Goal: Transaction & Acquisition: Purchase product/service

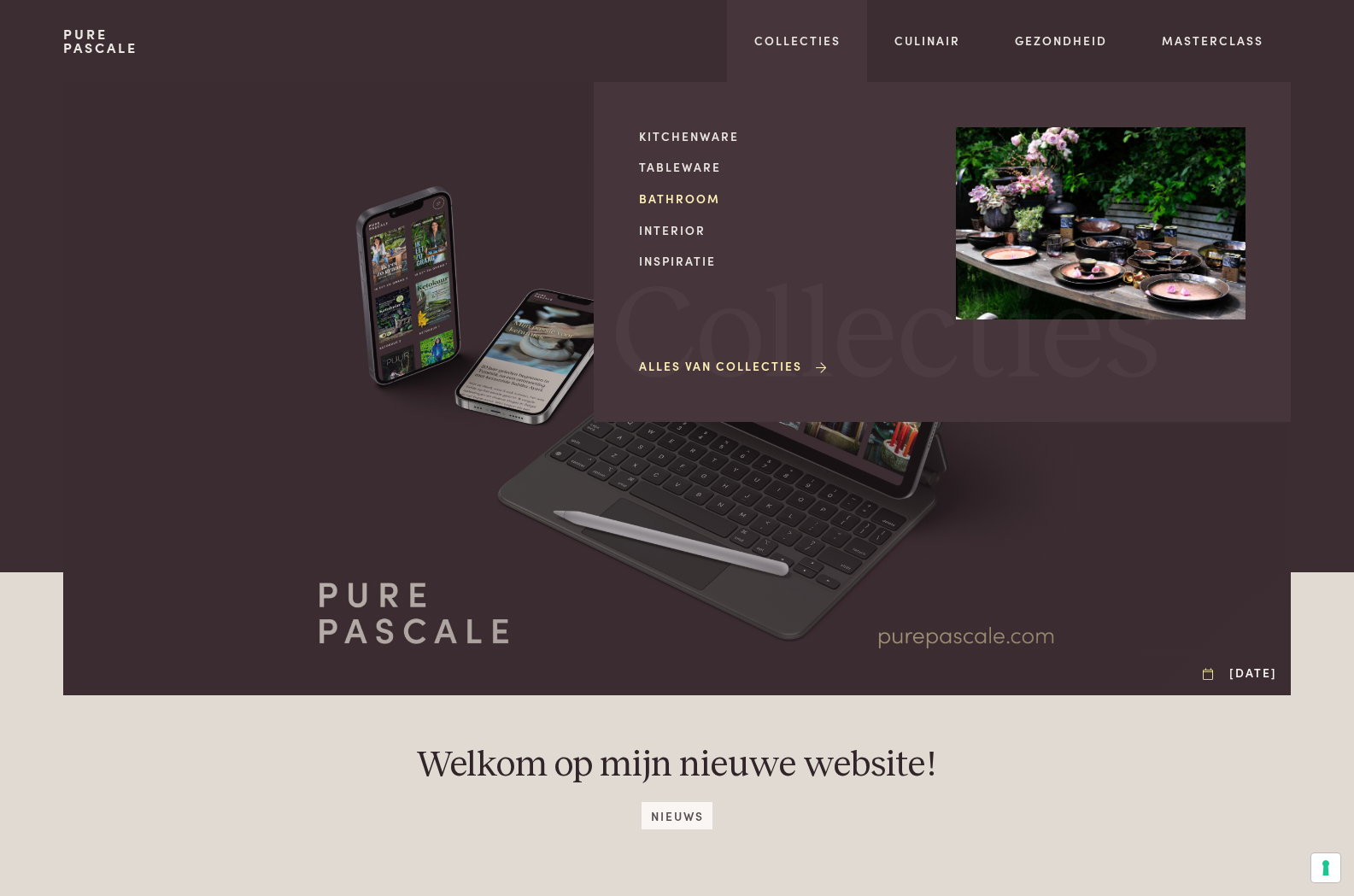
click at [702, 198] on link "Bathroom" at bounding box center [783, 198] width 289 height 18
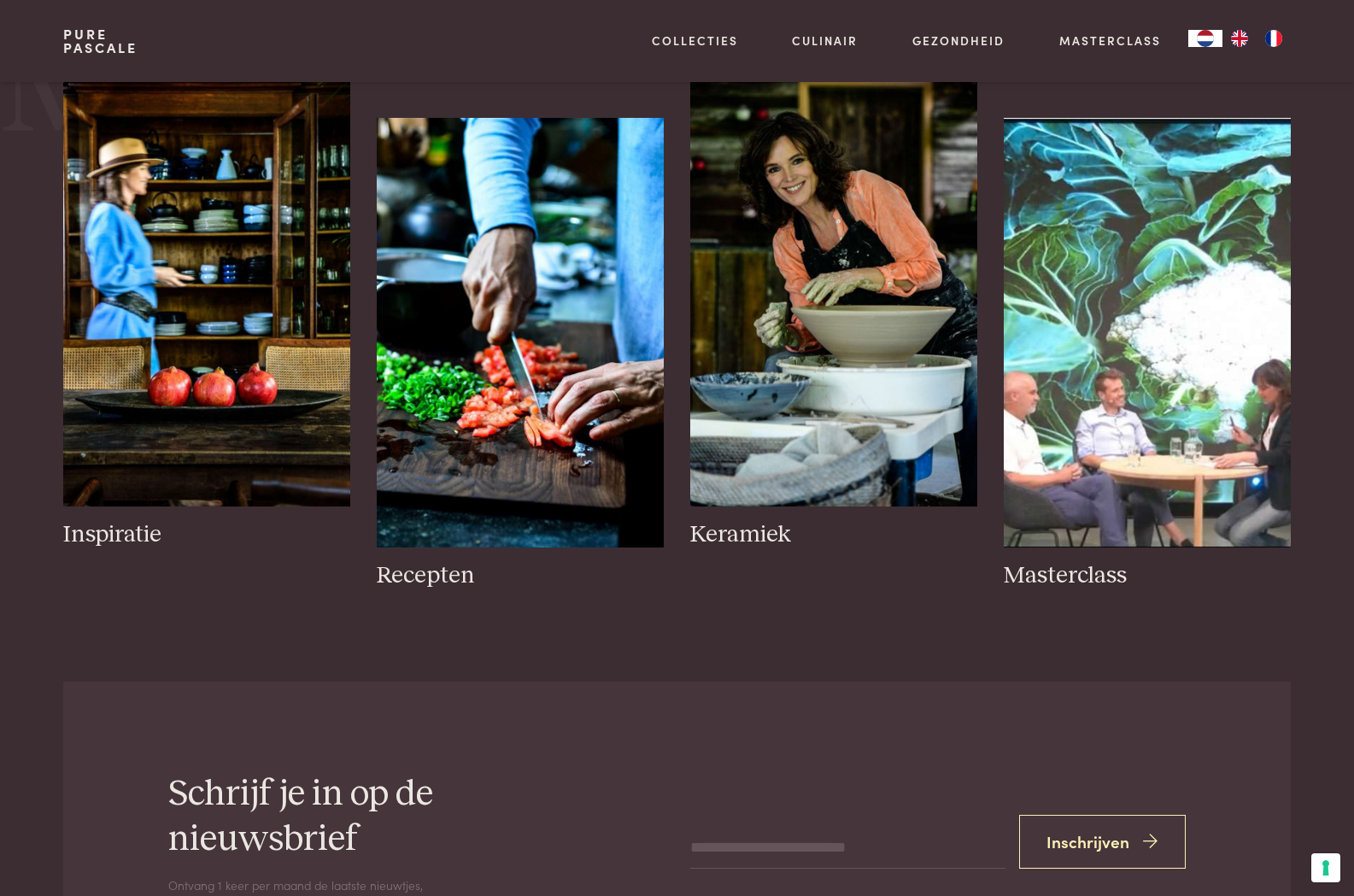
scroll to position [769, 0]
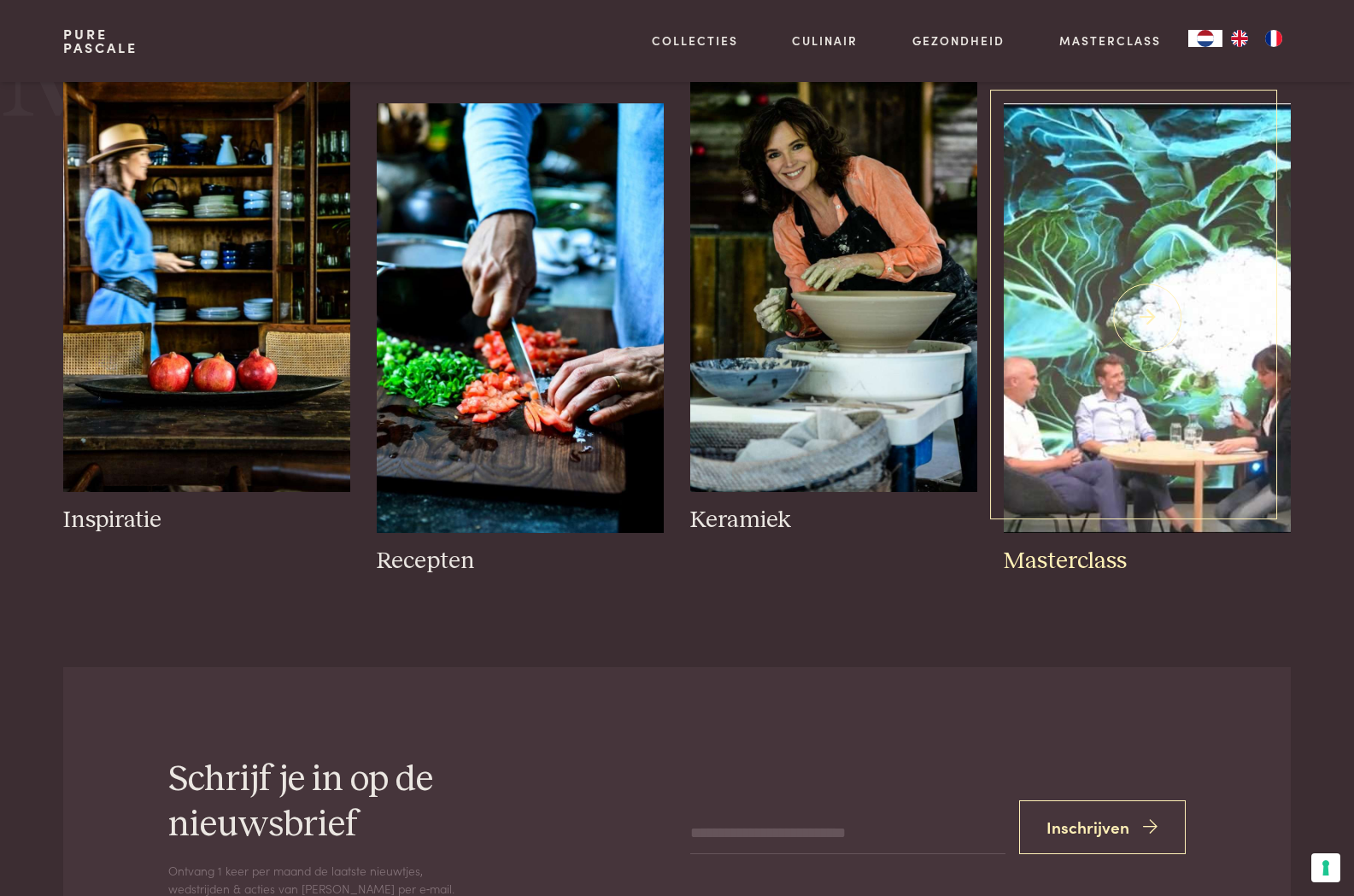
click at [1084, 398] on img at bounding box center [1146, 318] width 286 height 430
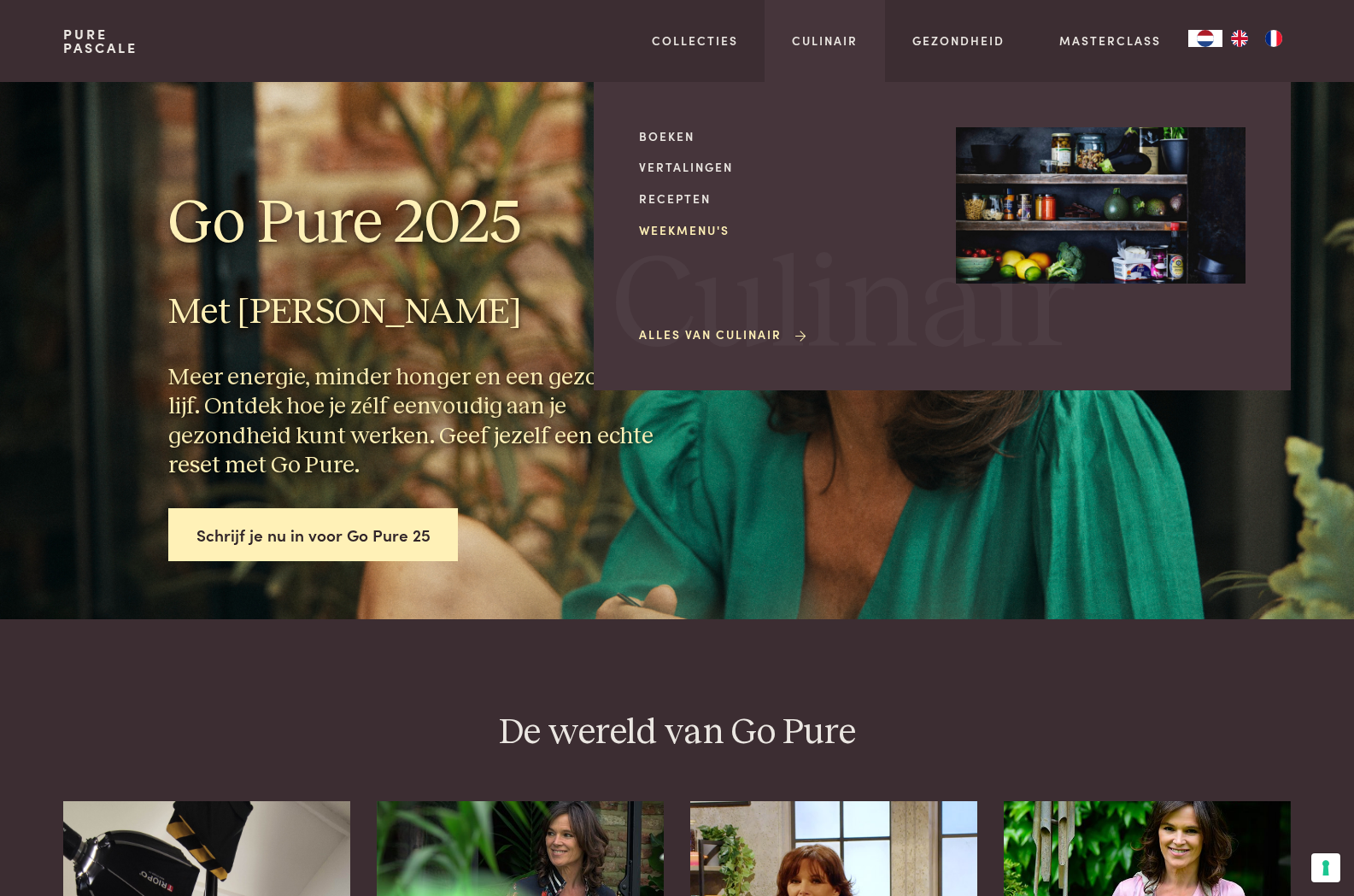
click at [704, 229] on link "Weekmenu's" at bounding box center [783, 230] width 289 height 18
click at [685, 224] on link "Weekmenu's" at bounding box center [783, 230] width 289 height 18
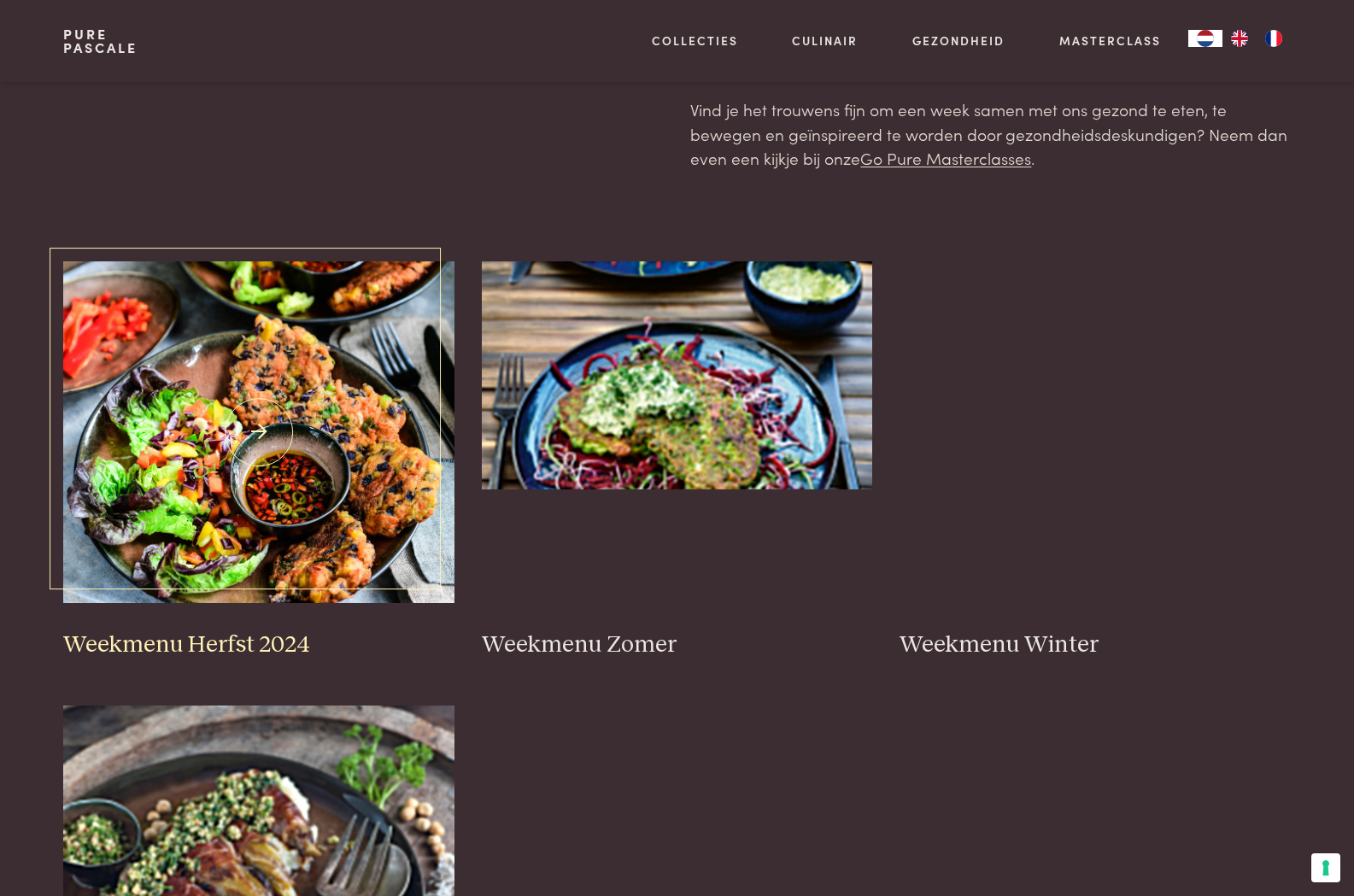
scroll to position [170, 0]
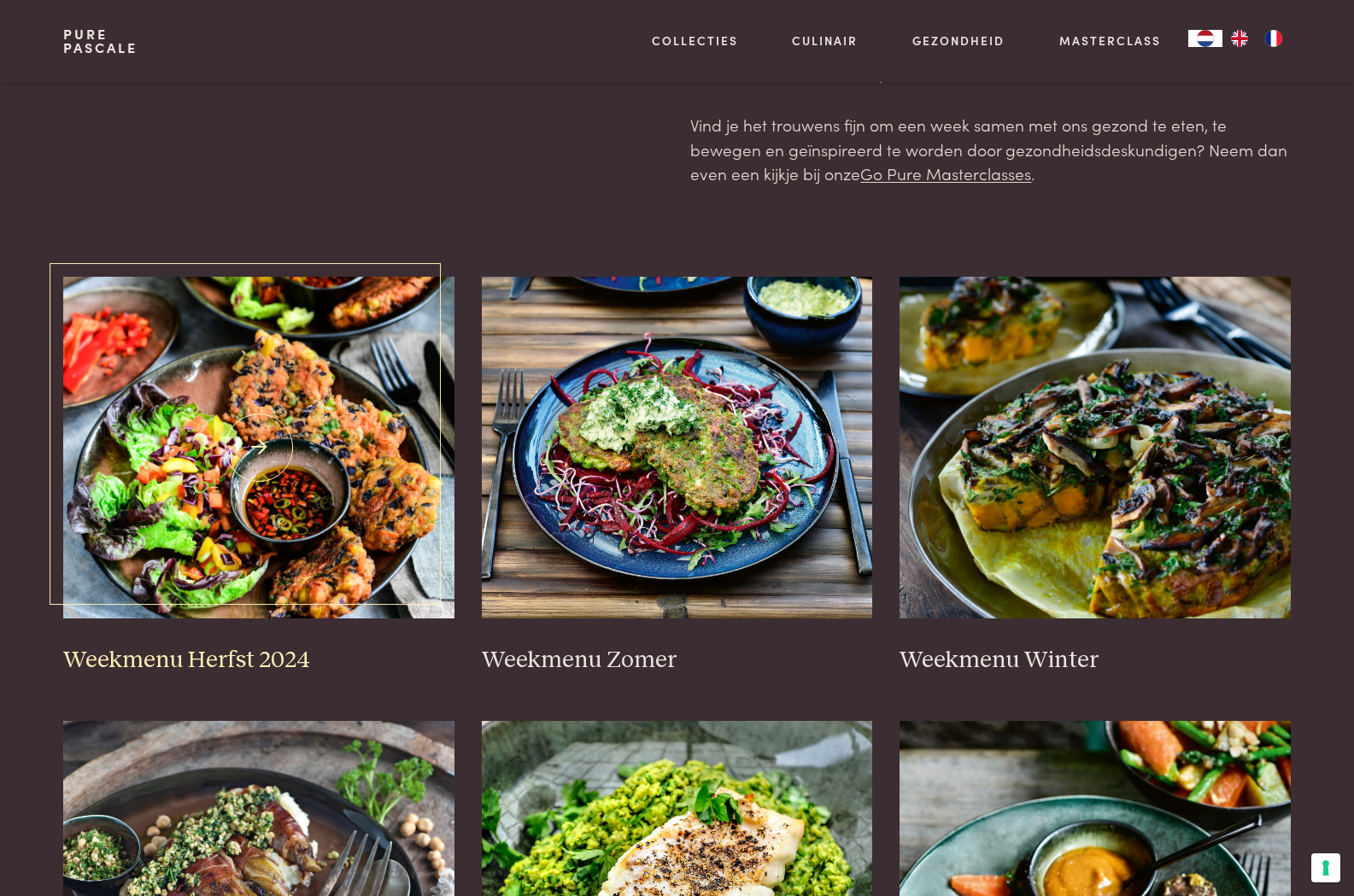
click at [164, 532] on img at bounding box center [259, 447] width 391 height 342
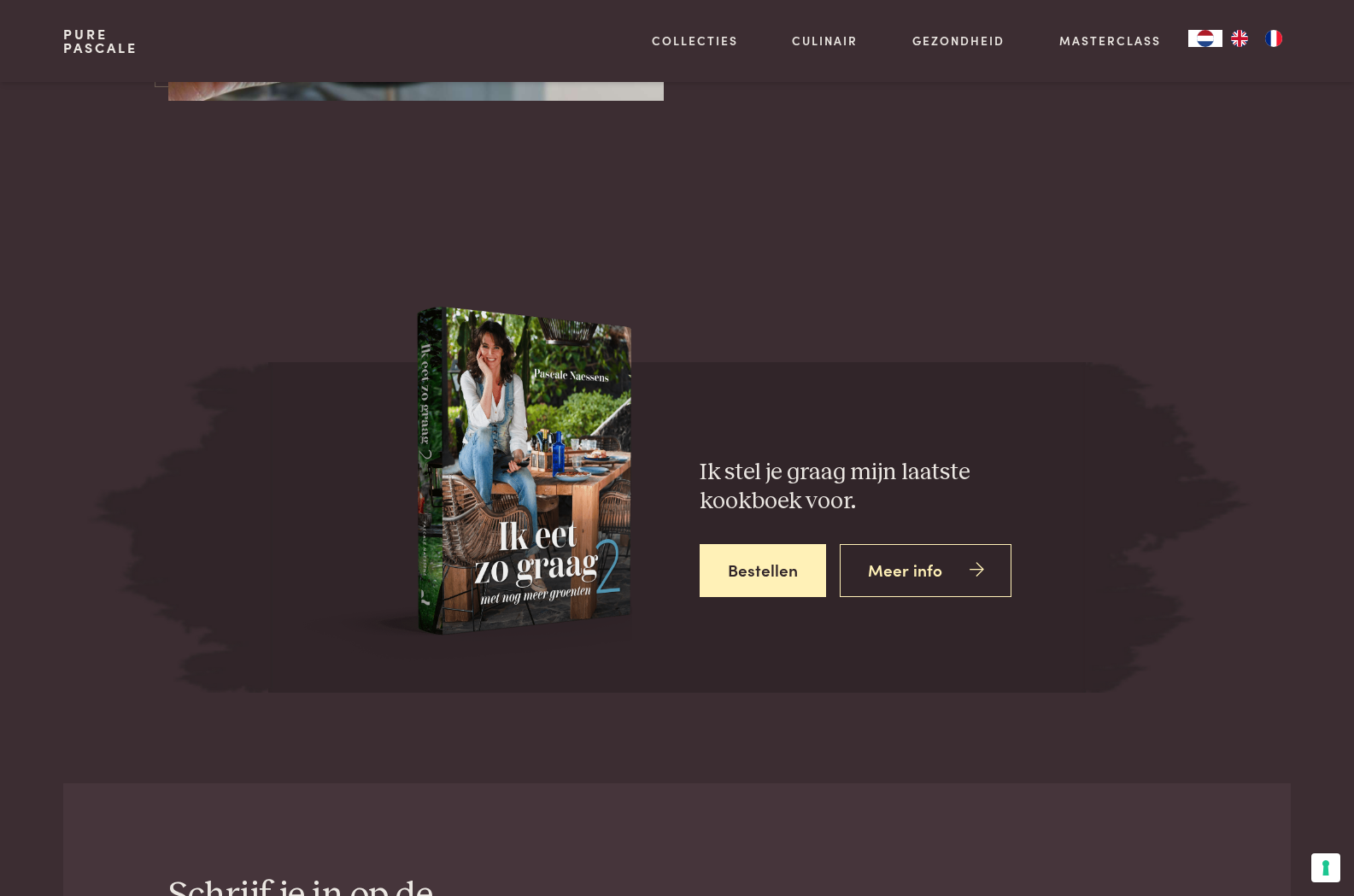
scroll to position [6149, 0]
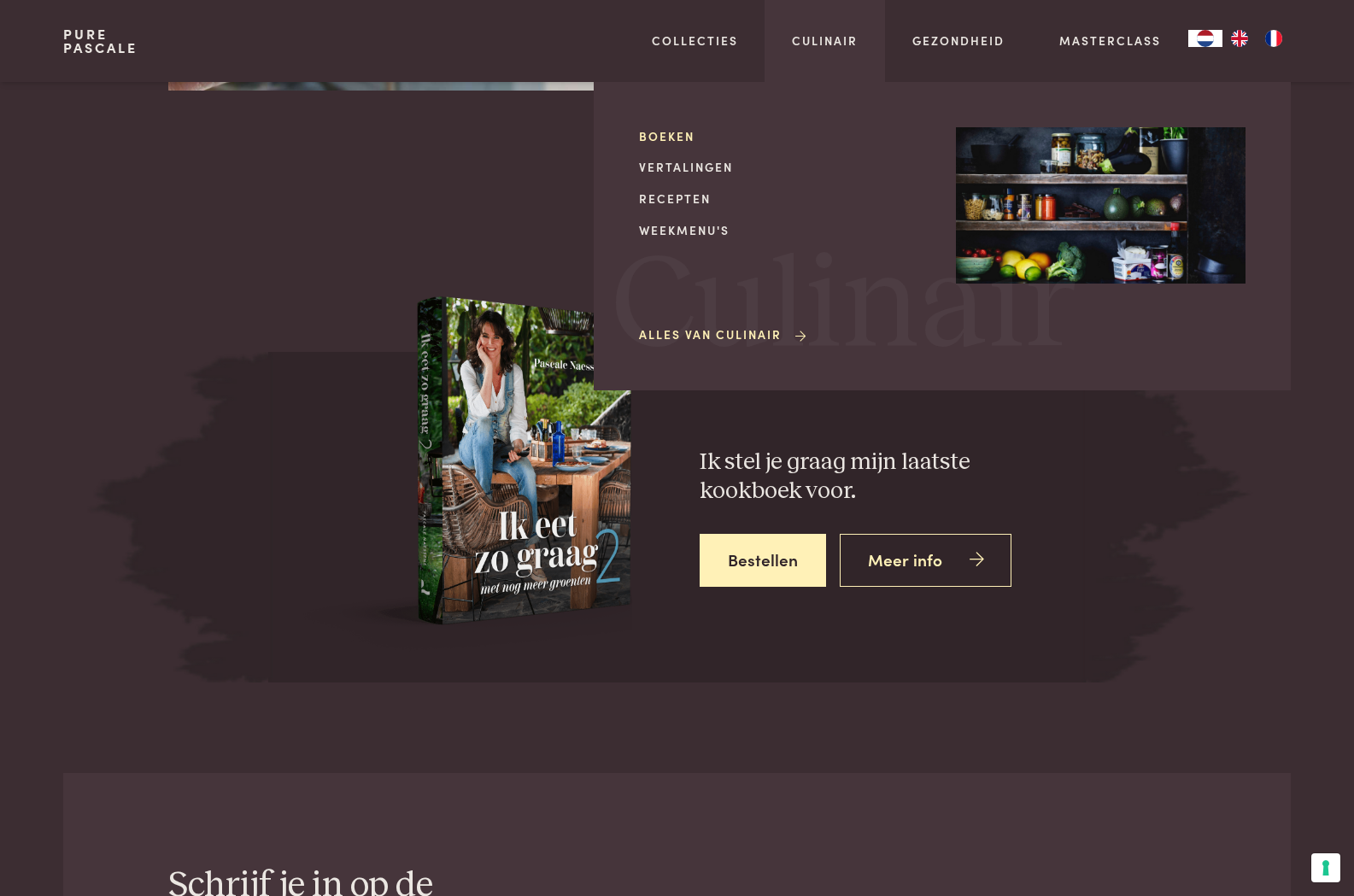
click at [679, 129] on link "Boeken" at bounding box center [783, 136] width 289 height 18
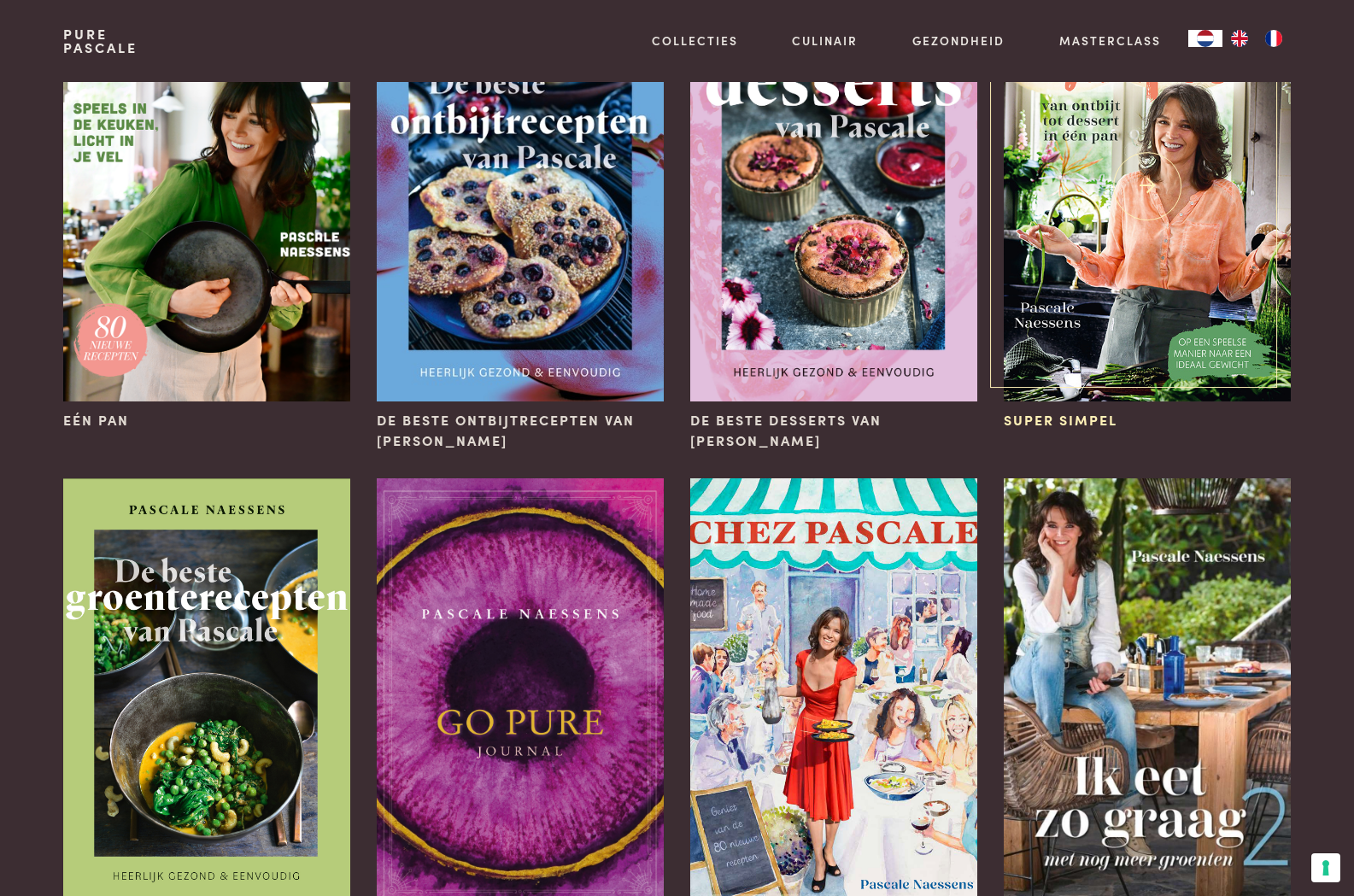
scroll to position [256, 0]
click at [1171, 245] on img at bounding box center [1146, 186] width 286 height 430
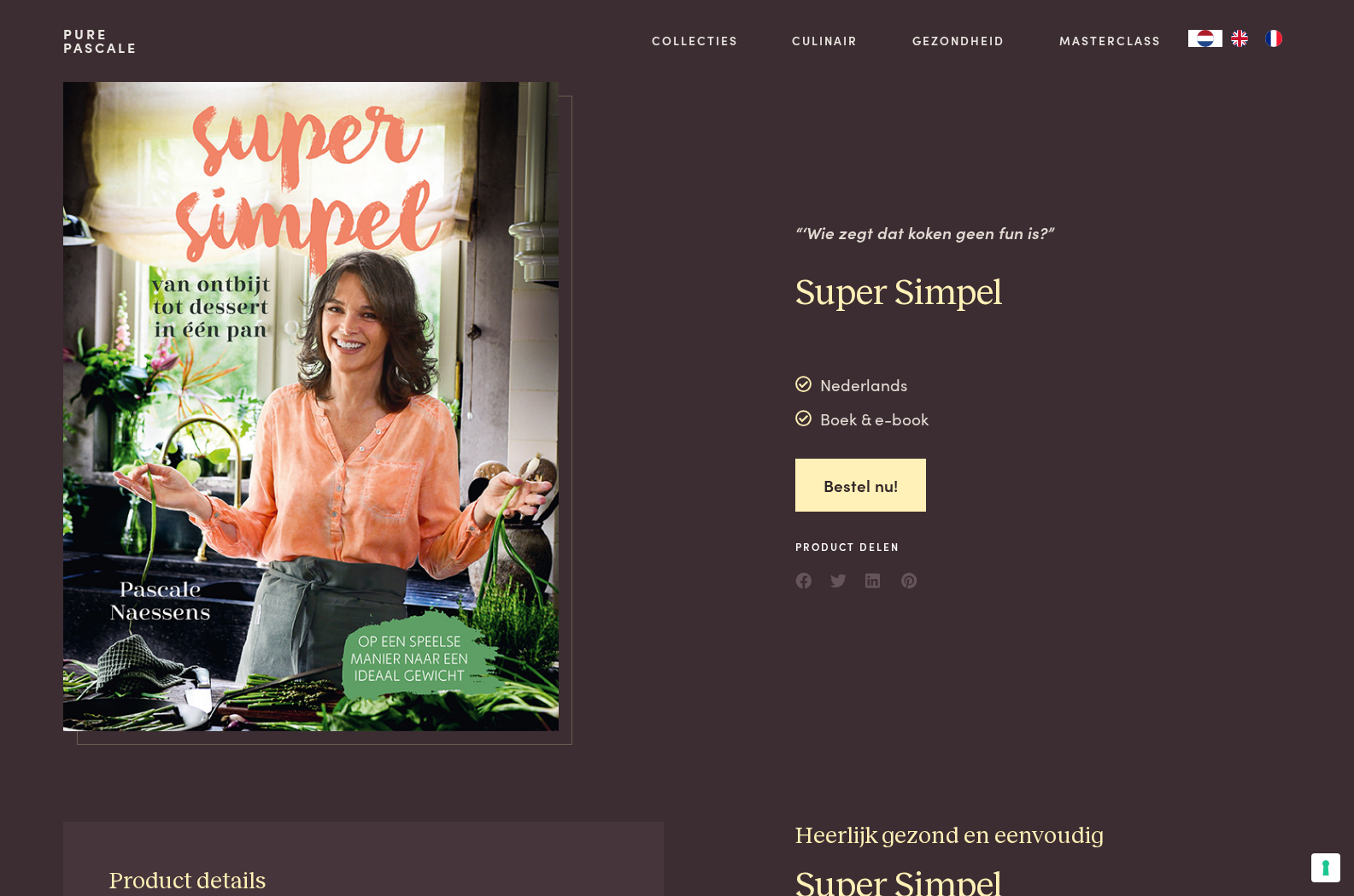
click at [387, 427] on img at bounding box center [311, 407] width 496 height 649
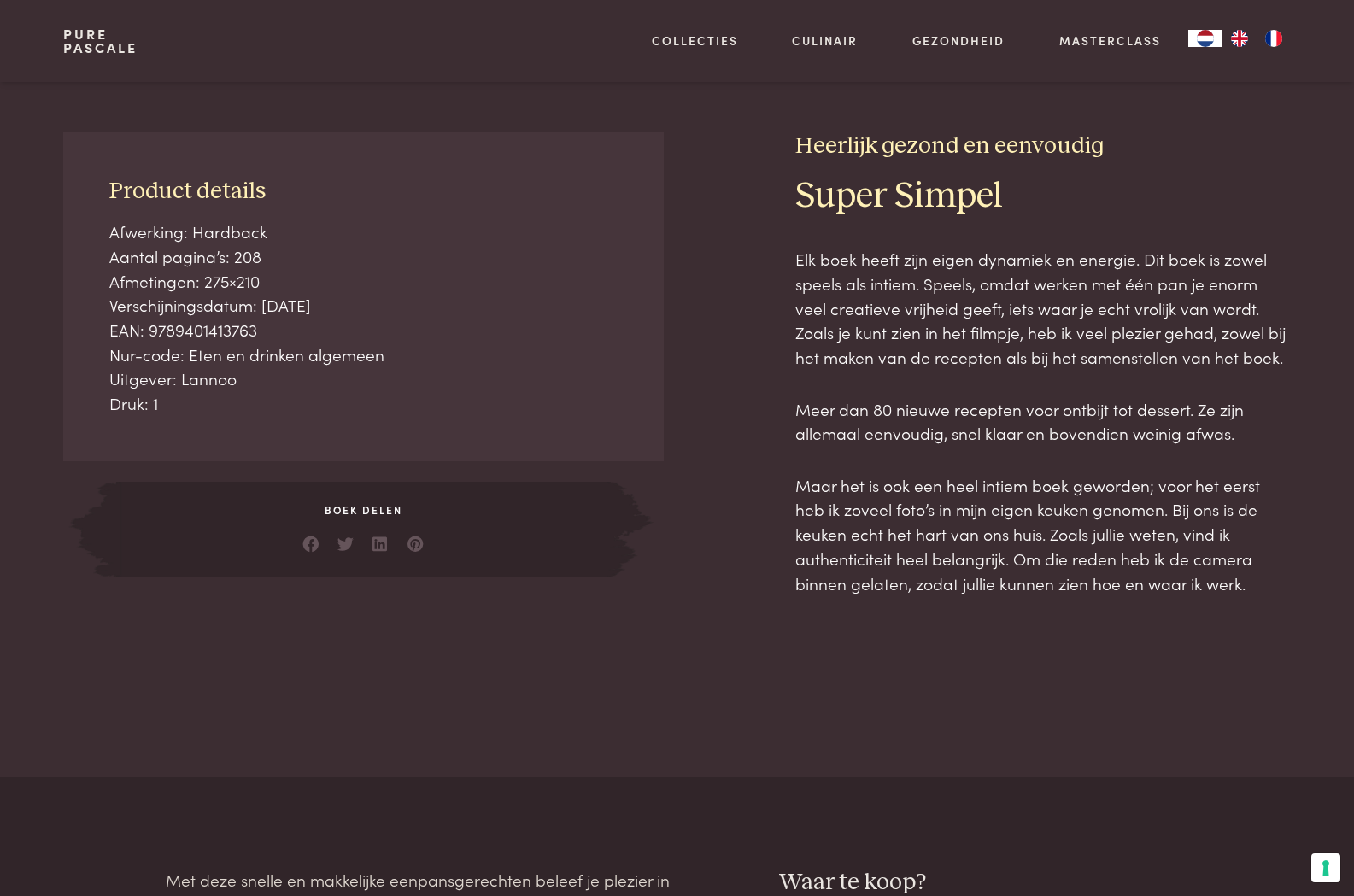
scroll to position [512, 0]
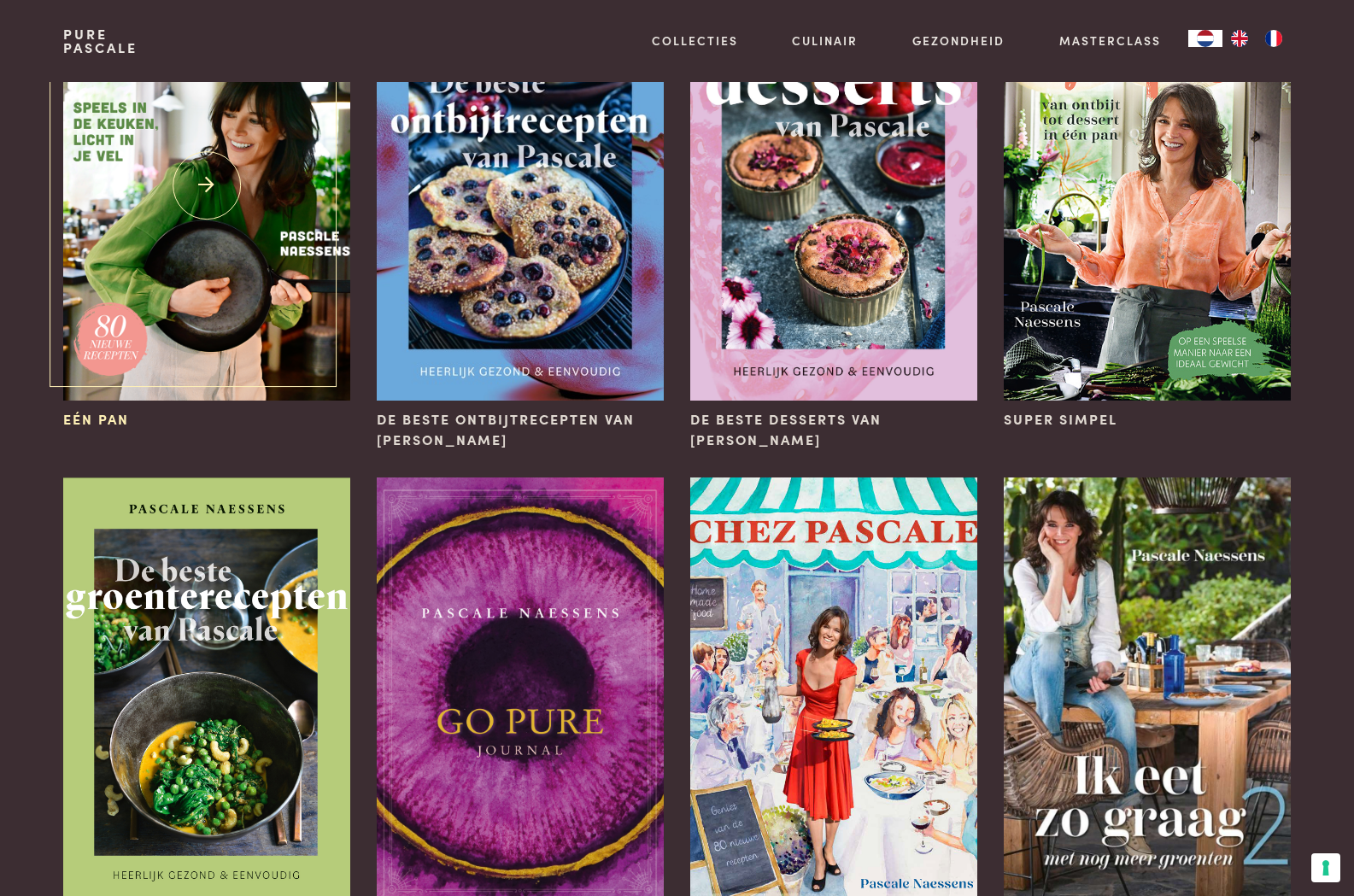
click at [203, 240] on img at bounding box center [206, 186] width 286 height 430
click at [214, 179] on img at bounding box center [206, 186] width 286 height 430
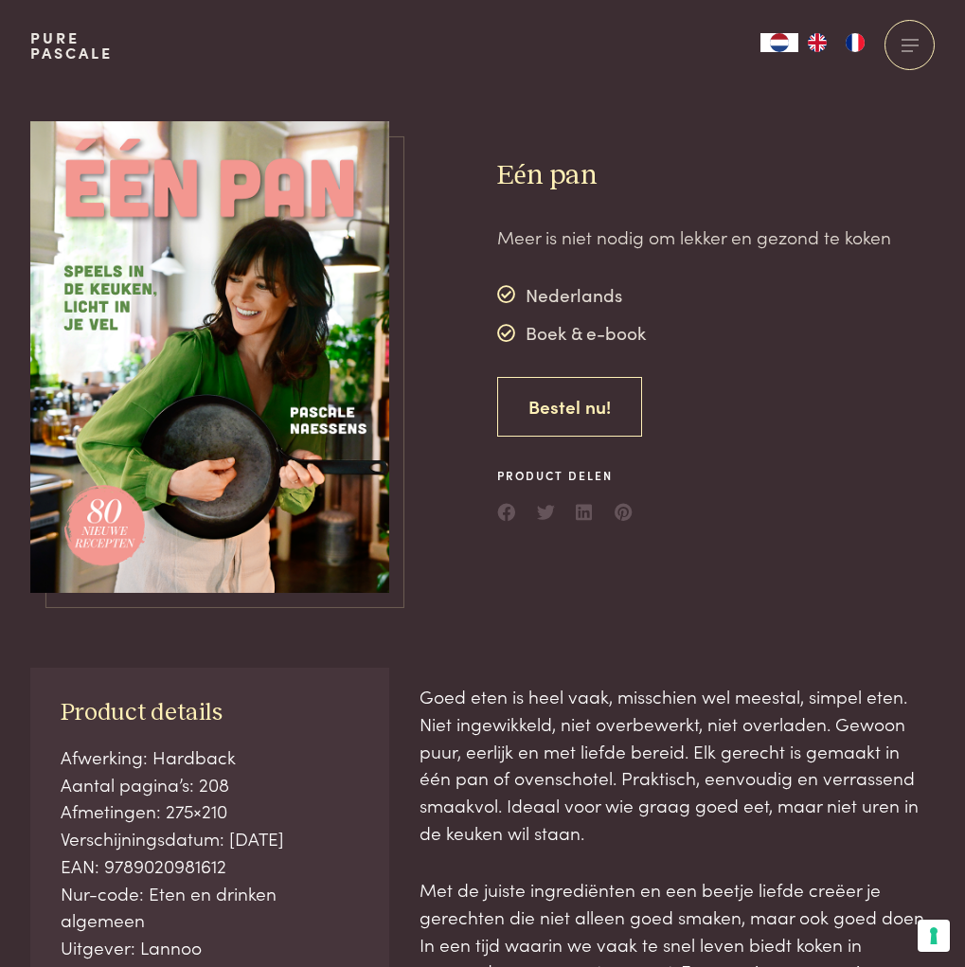
click at [604, 413] on link "Bestel nu!" at bounding box center [569, 407] width 145 height 60
